Goal: Information Seeking & Learning: Learn about a topic

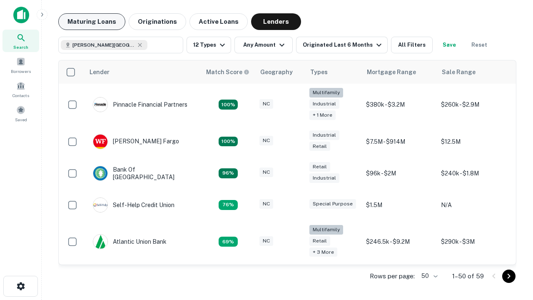
click at [92, 22] on button "Maturing Loans" at bounding box center [91, 21] width 67 height 17
